Goal: Find specific page/section: Find specific page/section

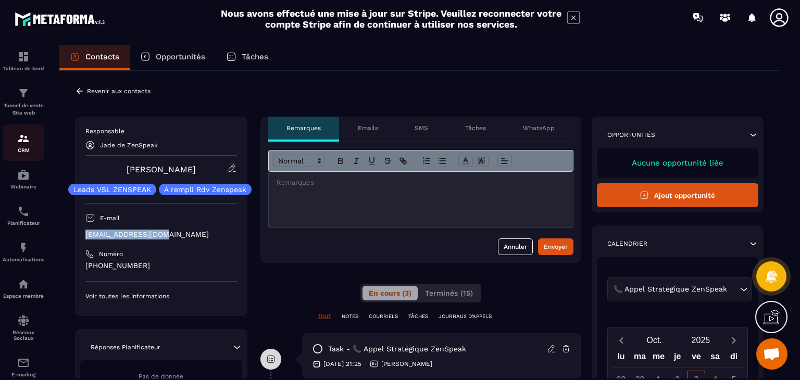
scroll to position [156, 0]
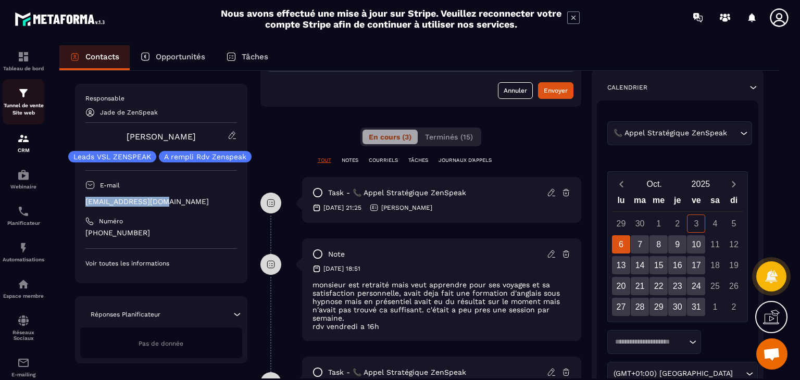
click at [23, 112] on p "Tunnel de vente Site web" at bounding box center [24, 109] width 42 height 15
click at [20, 102] on div "Tunnel de vente Site web" at bounding box center [24, 102] width 42 height 30
click at [27, 148] on p "CRM" at bounding box center [24, 150] width 42 height 6
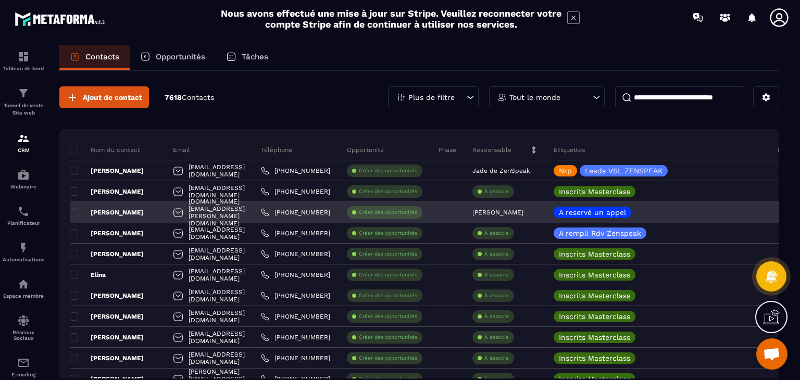
click at [139, 213] on p "[PERSON_NAME]" at bounding box center [107, 212] width 74 height 8
